Goal: Information Seeking & Learning: Stay updated

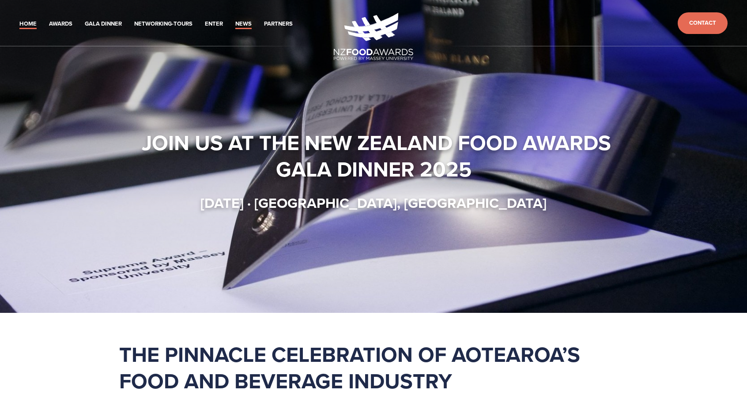
click at [249, 23] on link "News" at bounding box center [243, 24] width 16 height 10
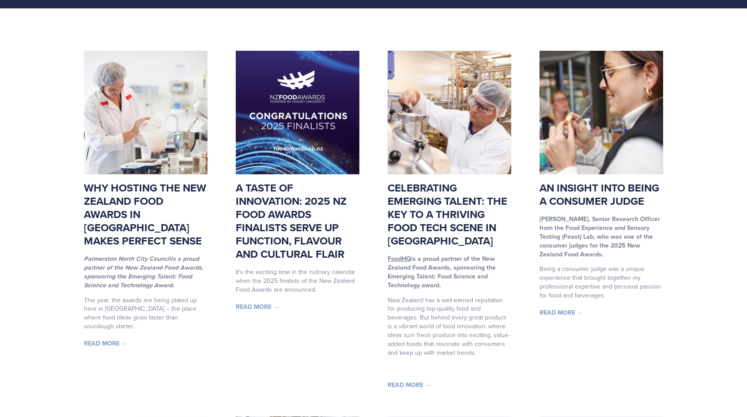
scroll to position [88, 0]
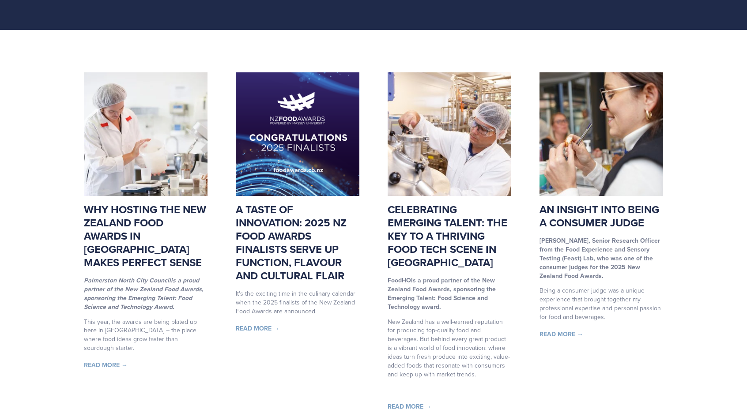
click at [105, 361] on link "Read More →" at bounding box center [106, 365] width 44 height 9
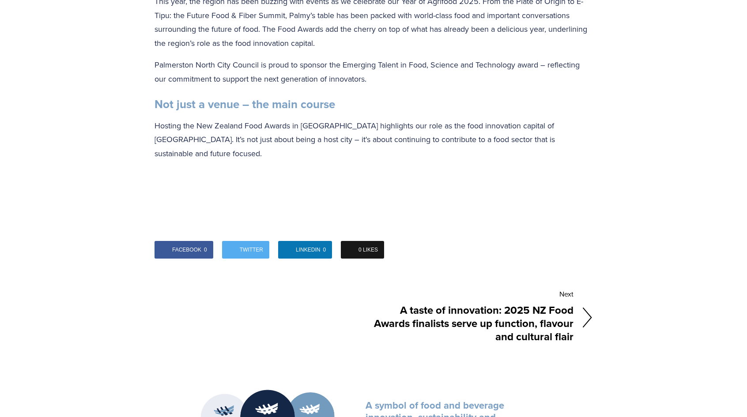
scroll to position [795, 0]
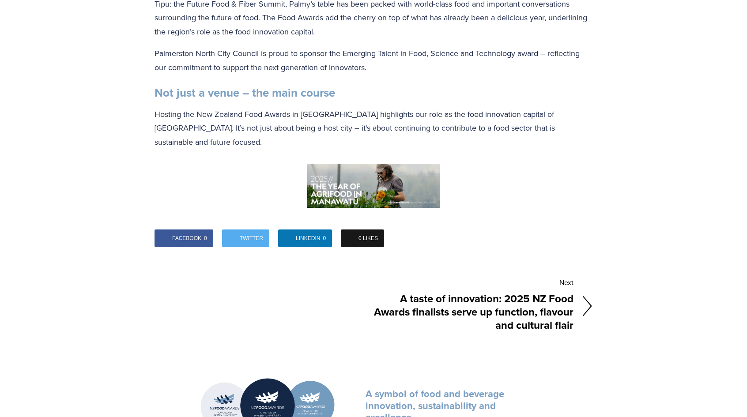
click at [454, 290] on h4 "A taste of innovation: 2025 NZ Food Awards finalists serve up function, flavour…" at bounding box center [473, 311] width 200 height 43
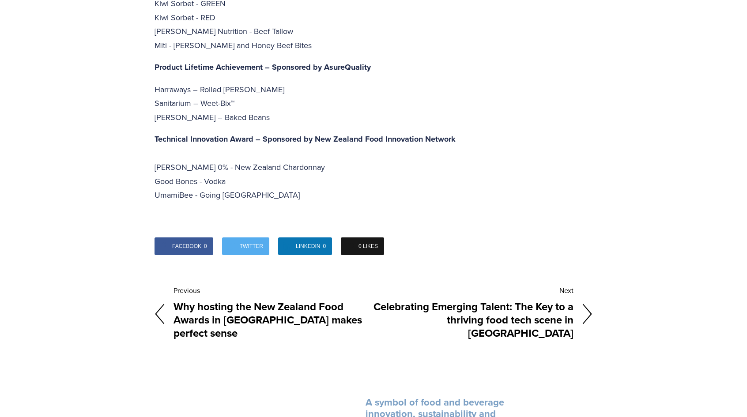
scroll to position [2781, 0]
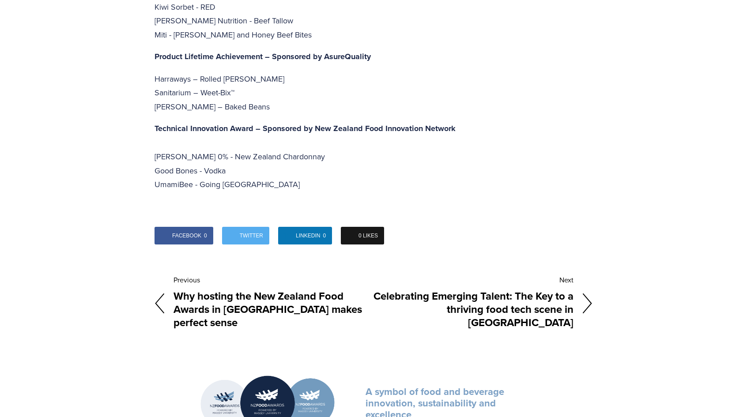
click at [448, 288] on h4 "Celebrating Emerging Talent: The Key to a thriving food tech scene in [GEOGRAPH…" at bounding box center [473, 309] width 200 height 43
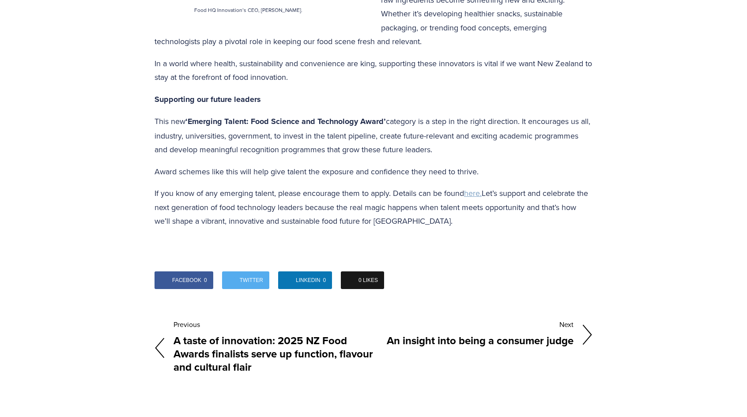
scroll to position [750, 0]
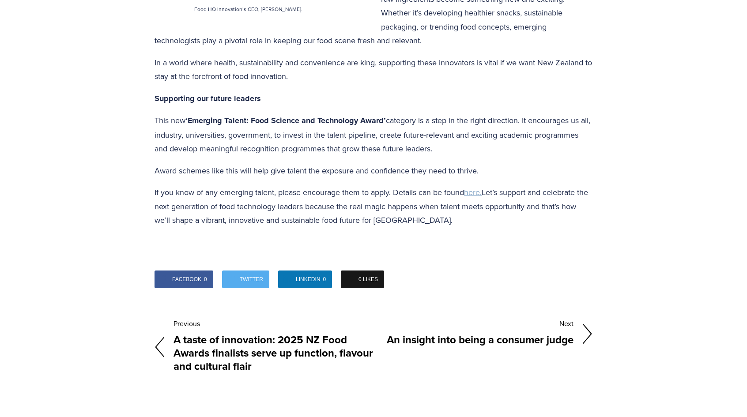
click at [417, 332] on h4 "An insight into being a consumer judge" at bounding box center [473, 340] width 200 height 17
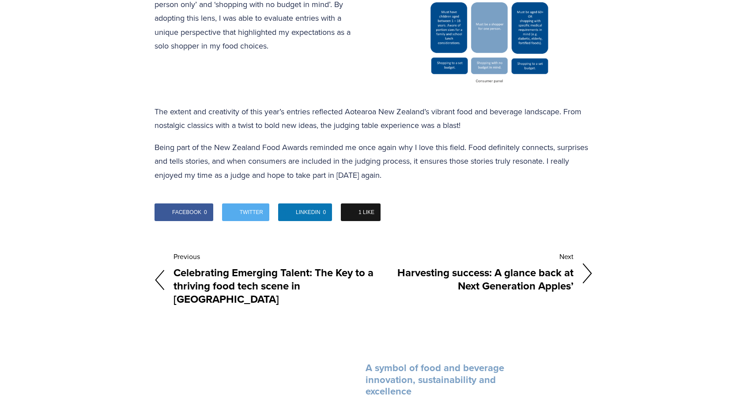
scroll to position [441, 0]
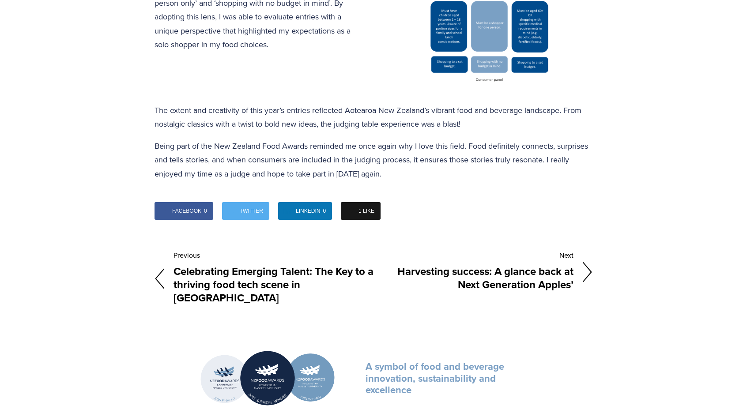
click at [491, 283] on h4 "Harvesting success: A glance back at Next Generation Apples’" at bounding box center [473, 278] width 200 height 30
